Goal: Information Seeking & Learning: Learn about a topic

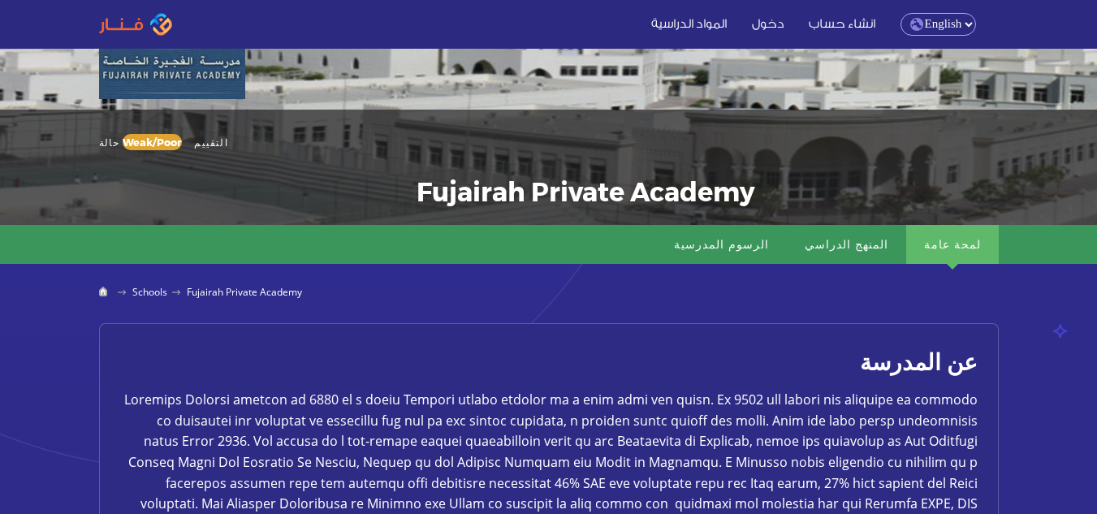
scroll to position [162, 0]
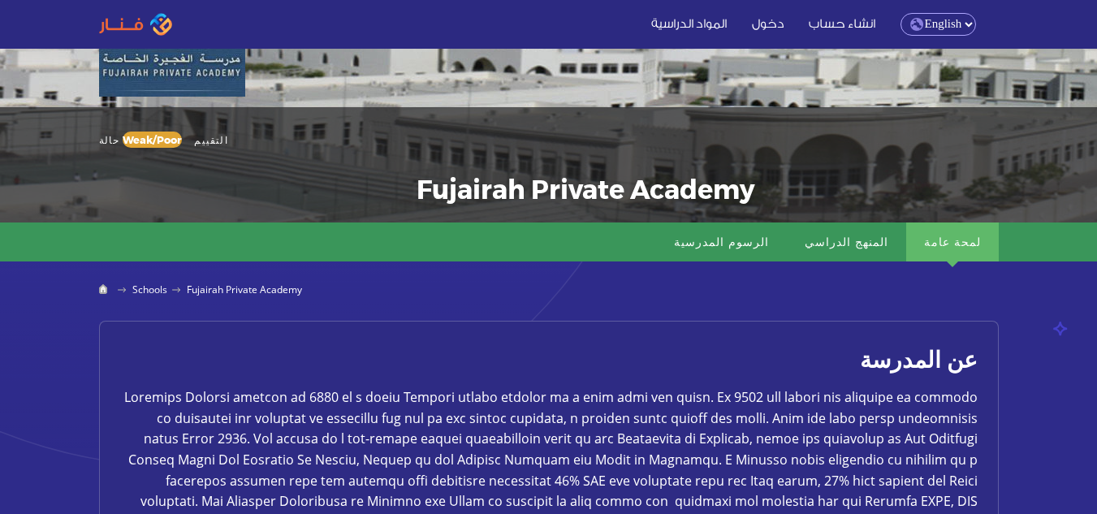
click at [935, 20] on select "English Arabic" at bounding box center [938, 24] width 76 height 23
click at [900, 13] on select "English Arabic" at bounding box center [938, 24] width 76 height 23
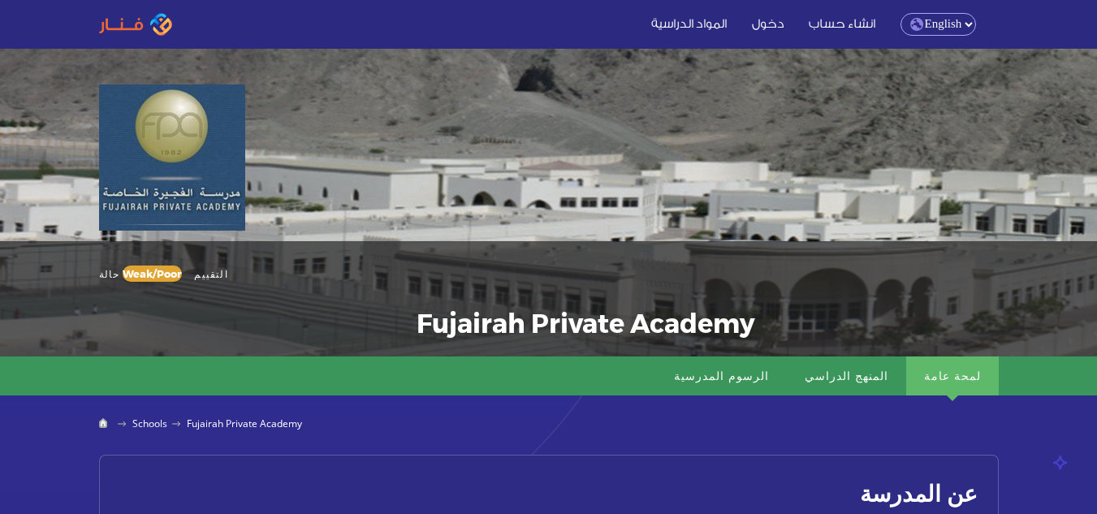
scroll to position [0, 0]
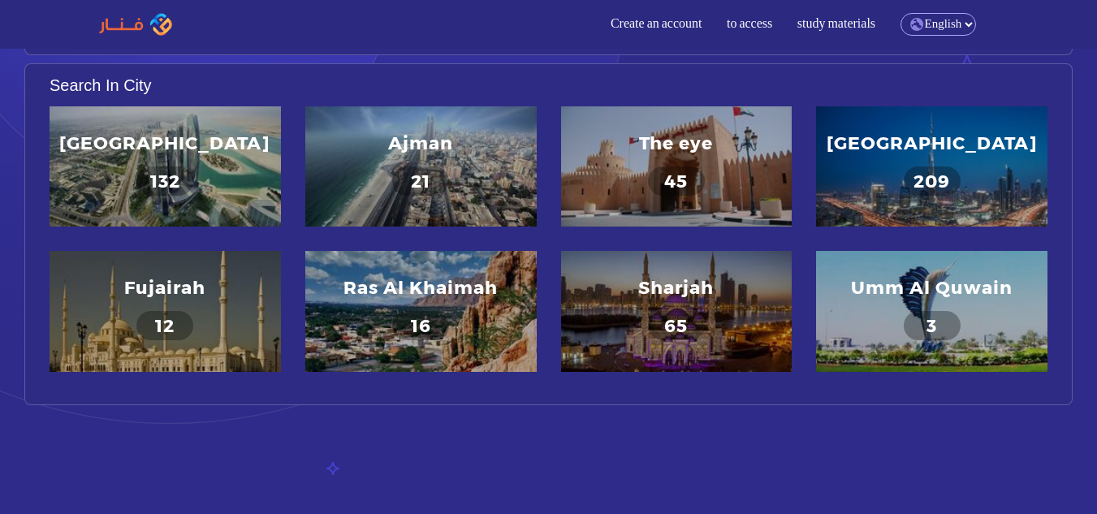
scroll to position [198, 0]
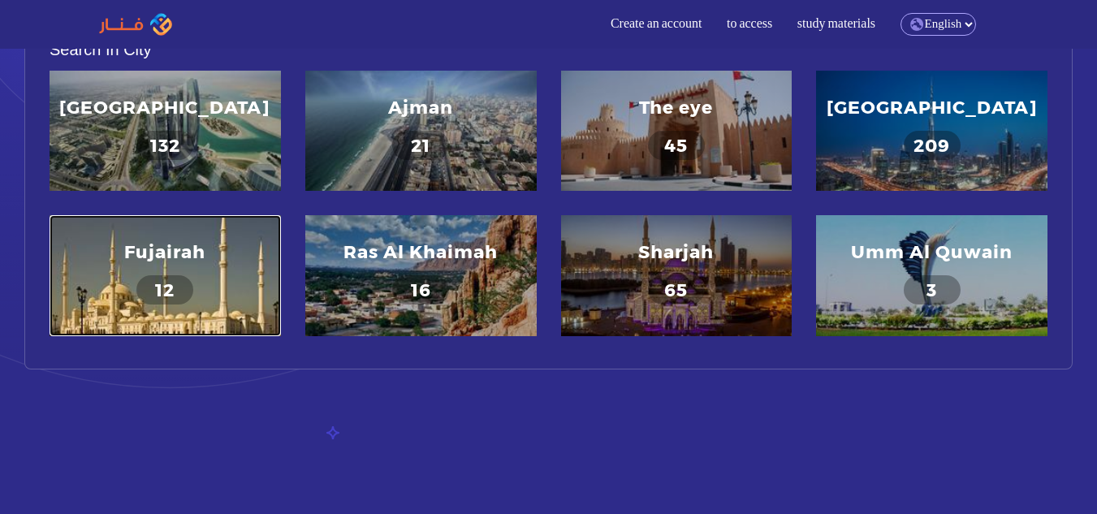
click at [179, 261] on font "Fujairah" at bounding box center [164, 250] width 81 height 21
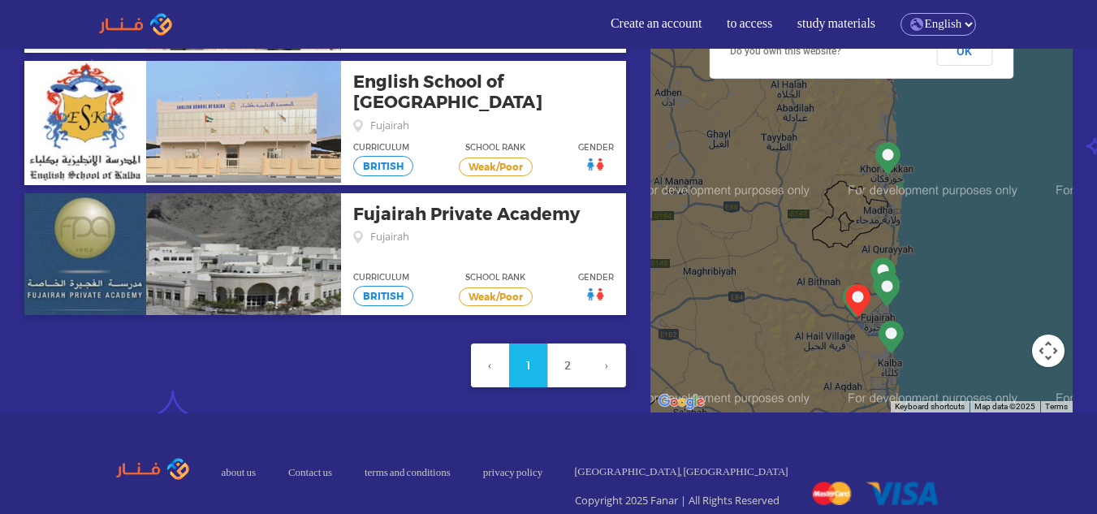
scroll to position [1332, 0]
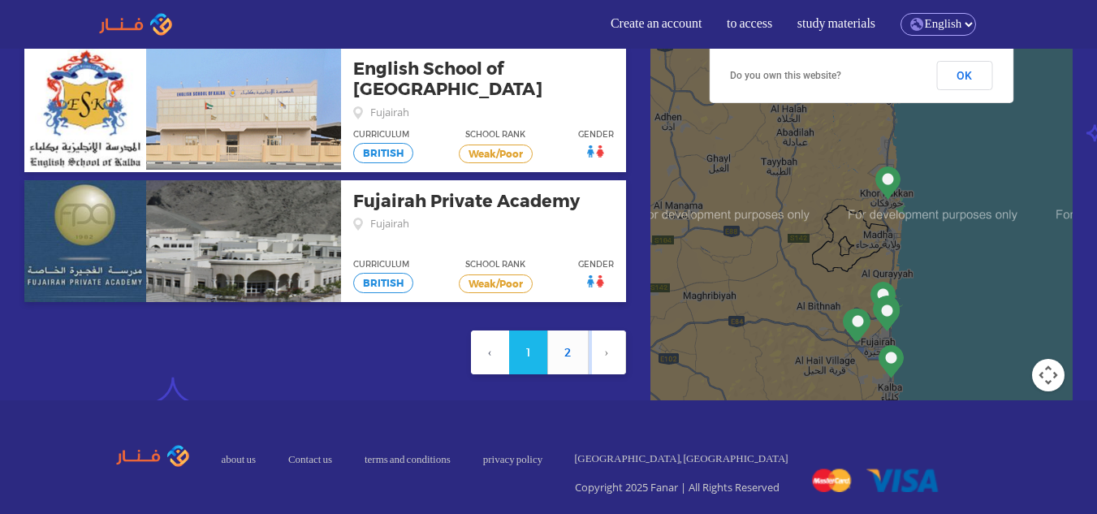
click at [567, 345] on font "2" at bounding box center [567, 352] width 6 height 14
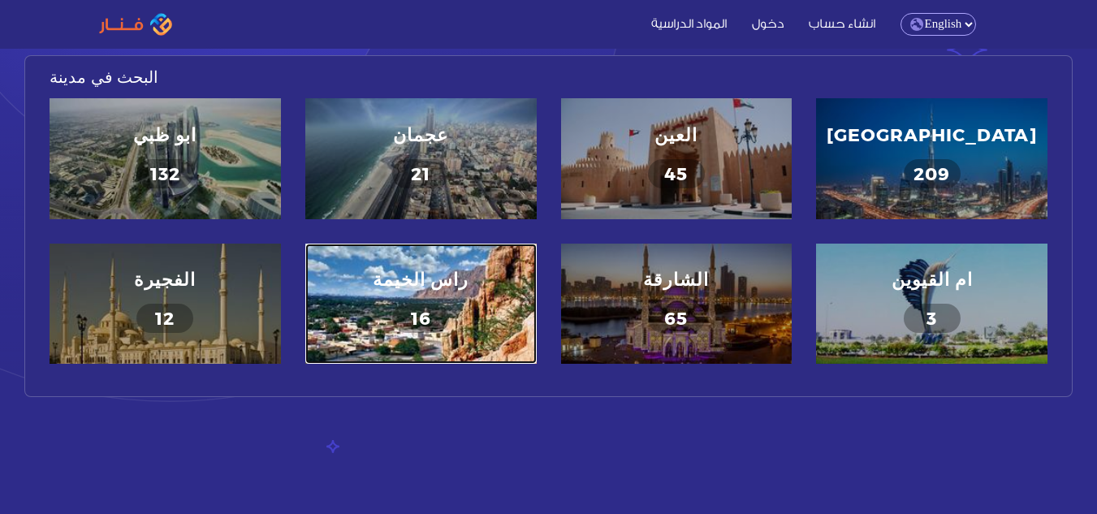
click at [427, 272] on div "راس الخيمة" at bounding box center [421, 279] width 96 height 28
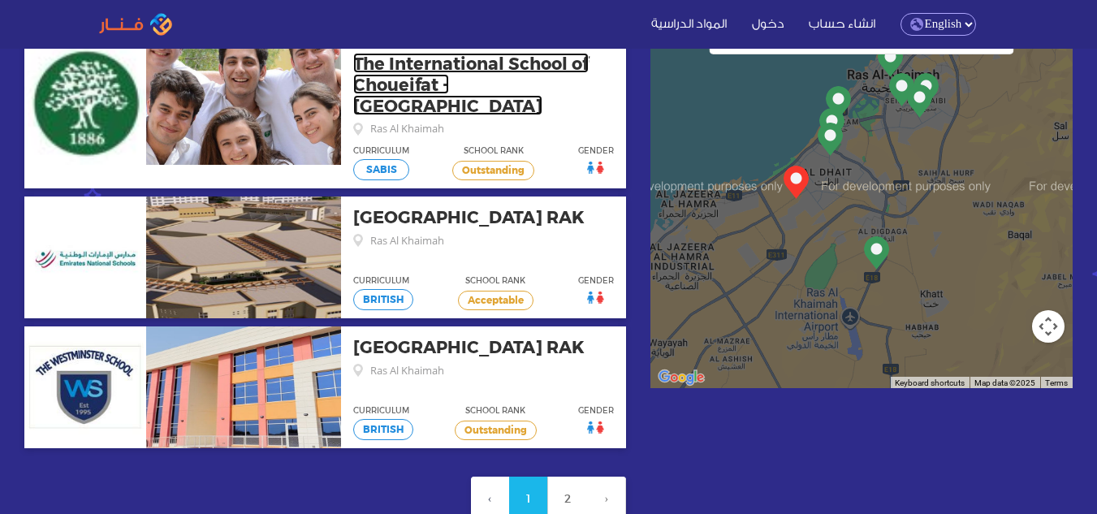
scroll to position [1218, 0]
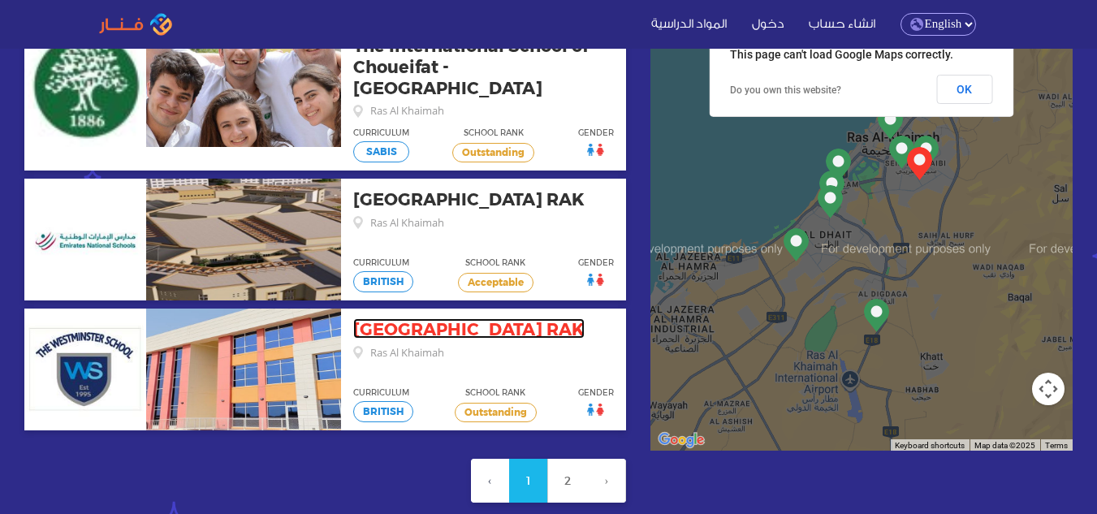
click at [533, 318] on link "GEMS Westminster School RAK" at bounding box center [468, 328] width 231 height 20
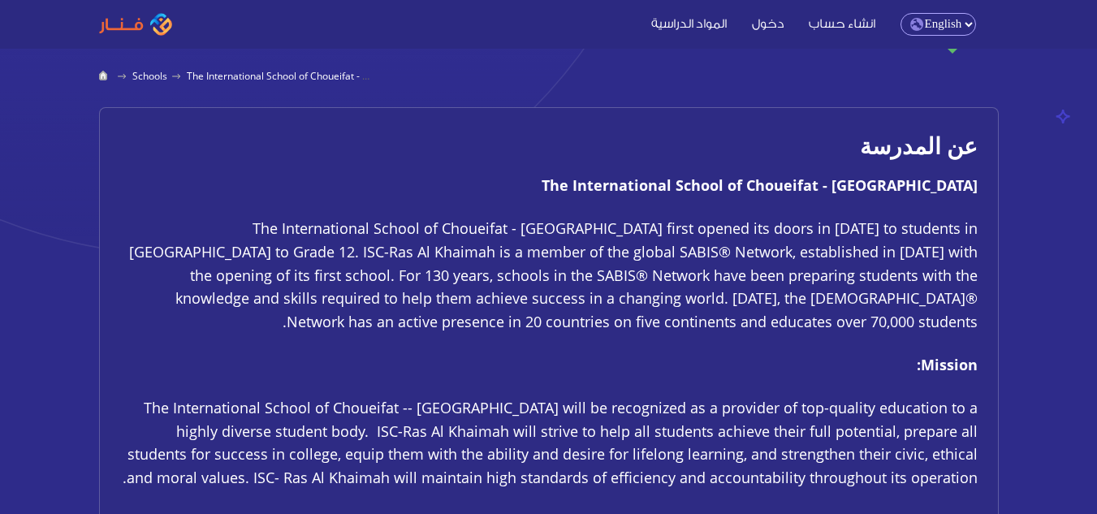
scroll to position [568, 0]
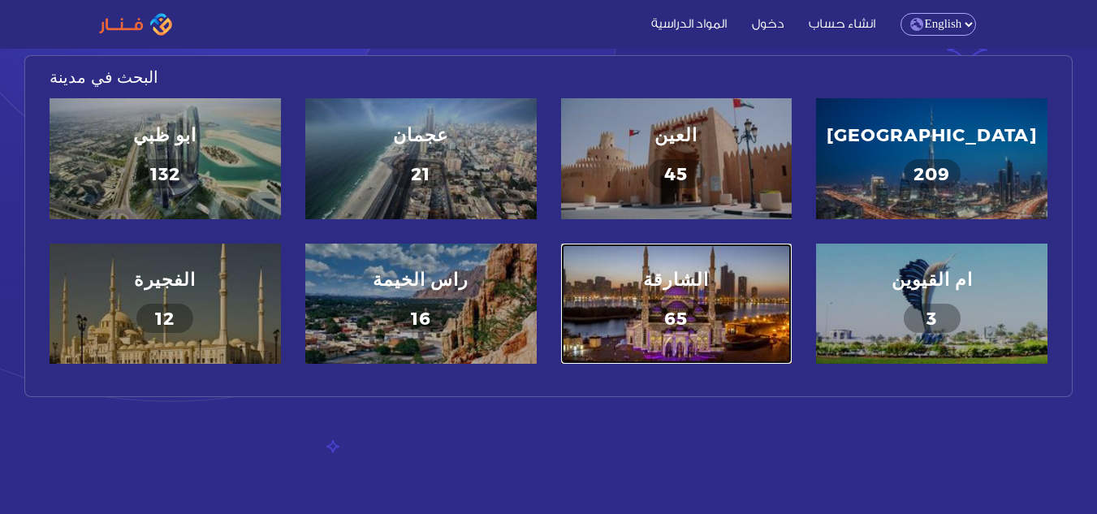
click at [699, 271] on link "الشارقة 65" at bounding box center [676, 304] width 231 height 120
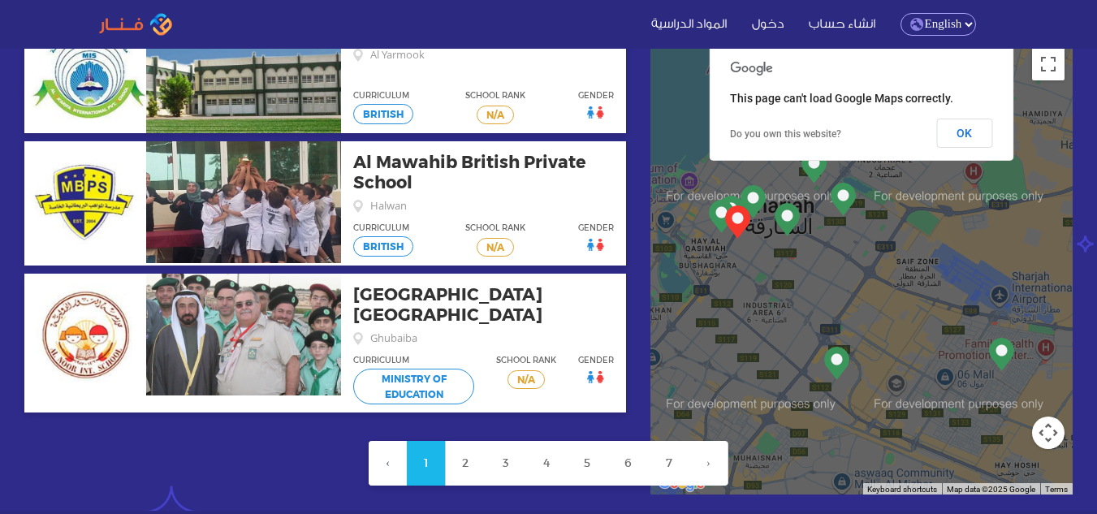
scroll to position [1299, 0]
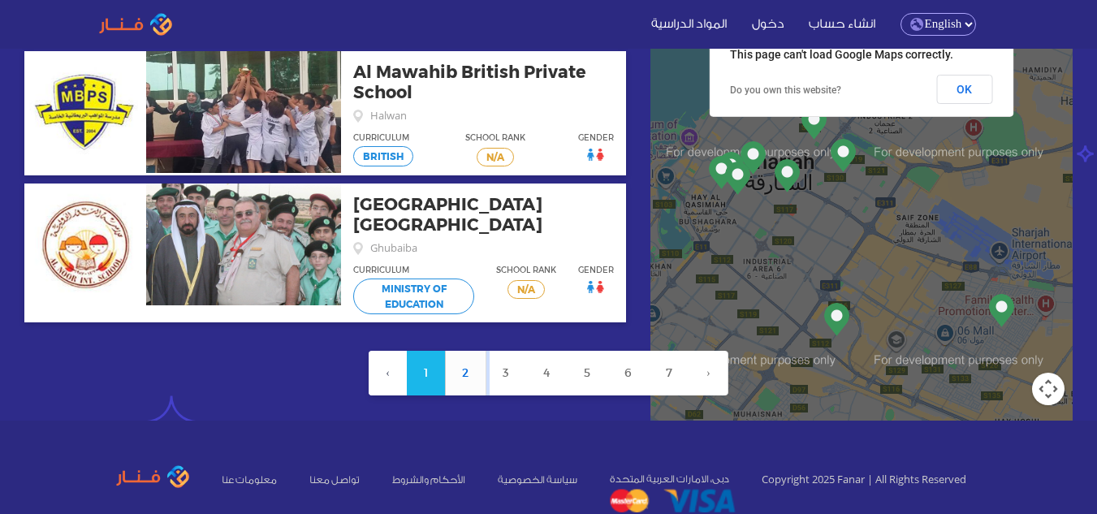
click at [463, 361] on link "2" at bounding box center [465, 373] width 41 height 44
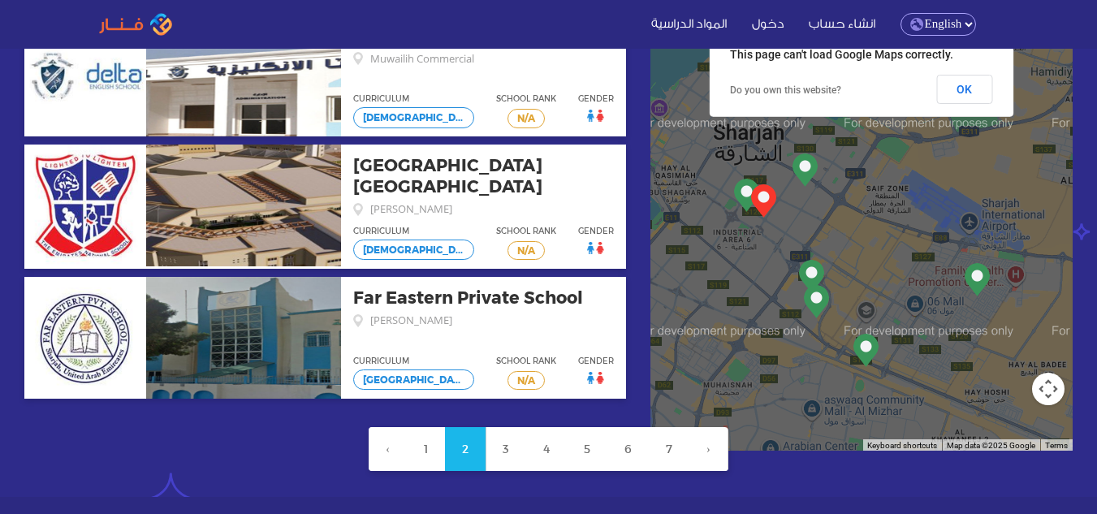
scroll to position [1218, 0]
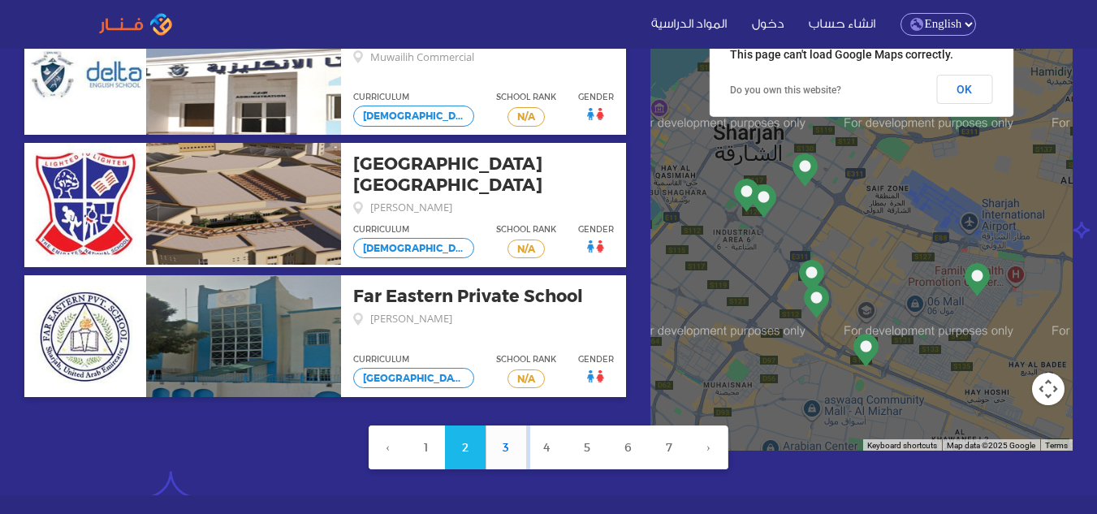
click at [503, 425] on link "3" at bounding box center [506, 447] width 41 height 44
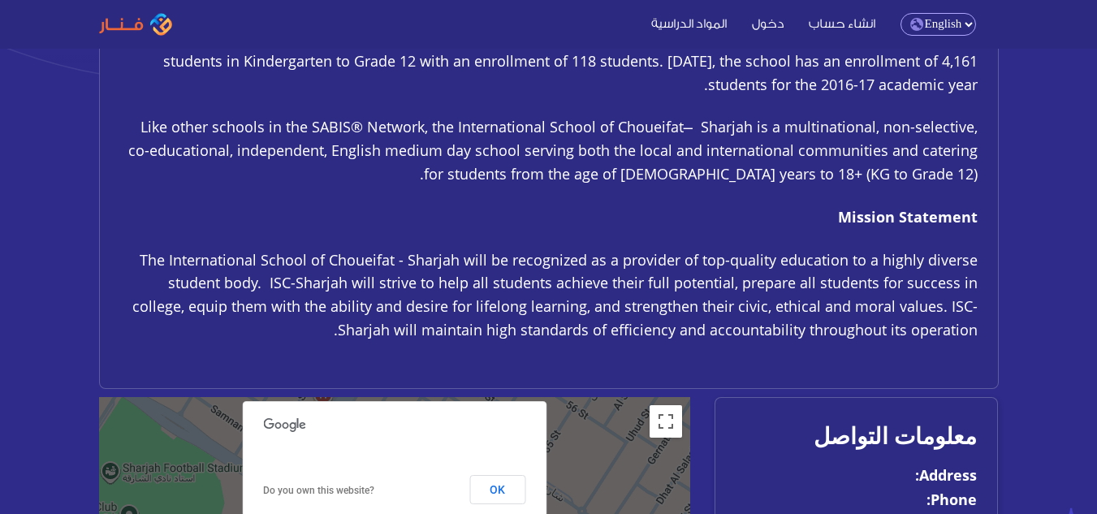
scroll to position [568, 0]
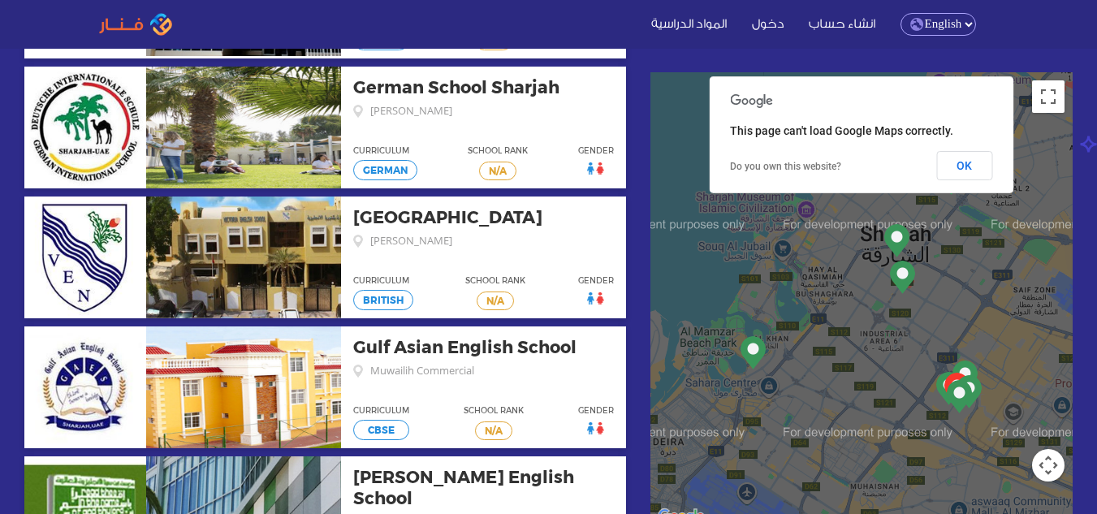
scroll to position [974, 0]
